Goal: Download file/media

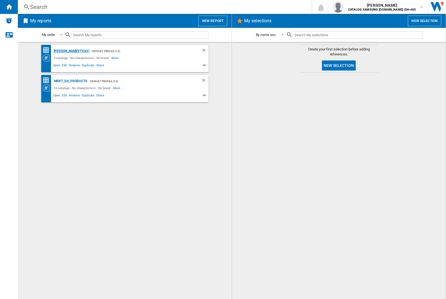
click at [62, 51] on div "[PERSON_NAME](TVAV)" at bounding box center [70, 51] width 37 height 7
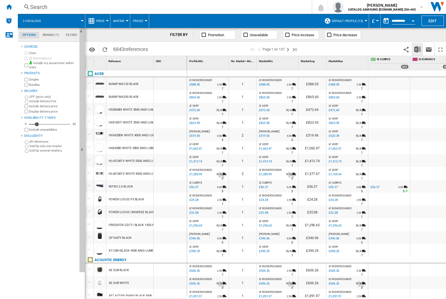
click at [418, 49] on img "Download in Excel" at bounding box center [418, 49] width 7 height 7
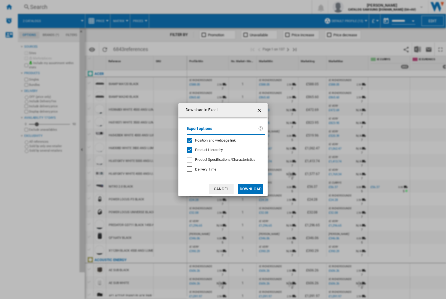
click at [224, 140] on span "Position and webpage link" at bounding box center [215, 140] width 41 height 4
click at [251, 189] on button "Download" at bounding box center [250, 189] width 25 height 10
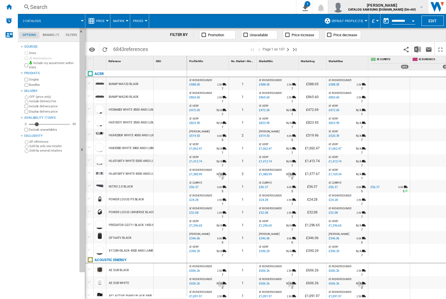
click at [344, 7] on img "button" at bounding box center [338, 6] width 11 height 11
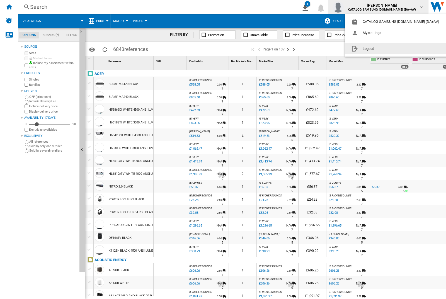
click at [388, 49] on button "Logout" at bounding box center [397, 48] width 104 height 11
